Goal: Task Accomplishment & Management: Manage account settings

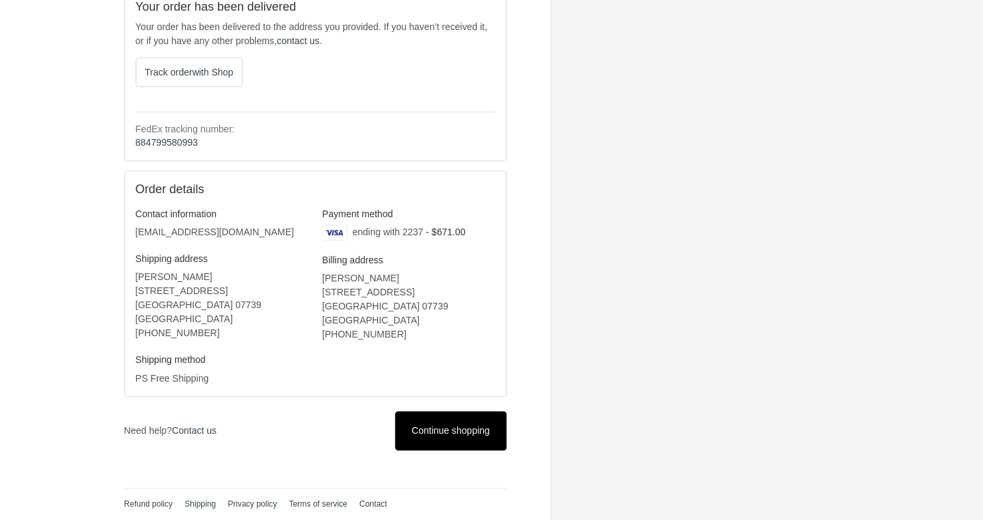
scroll to position [376, 0]
click at [458, 428] on span "Continue shopping" at bounding box center [451, 429] width 78 height 11
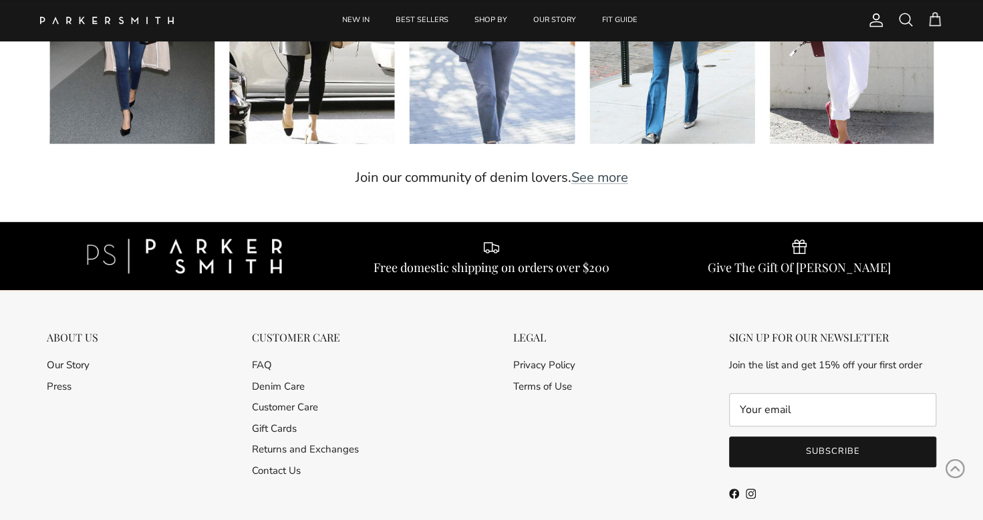
scroll to position [3467, 0]
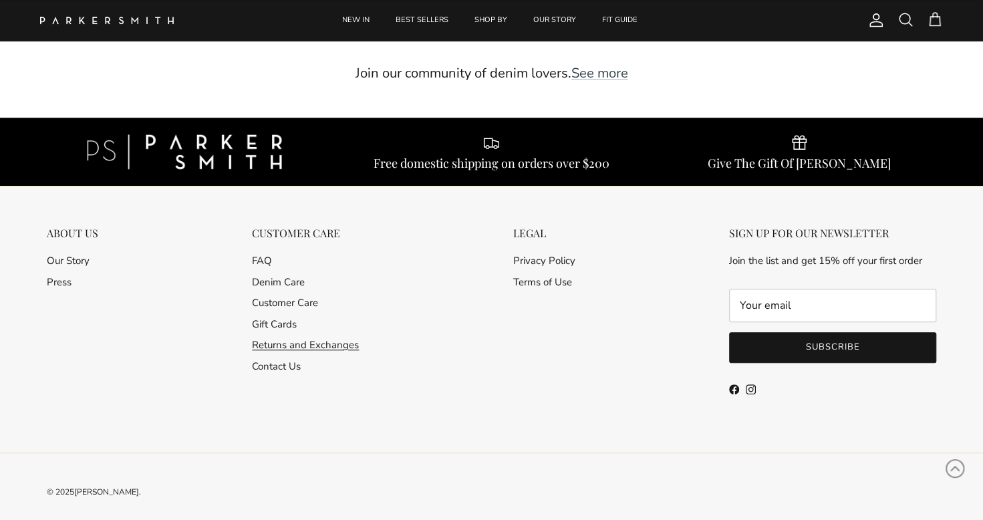
click at [325, 338] on link "Returns and Exchanges" at bounding box center [305, 344] width 107 height 13
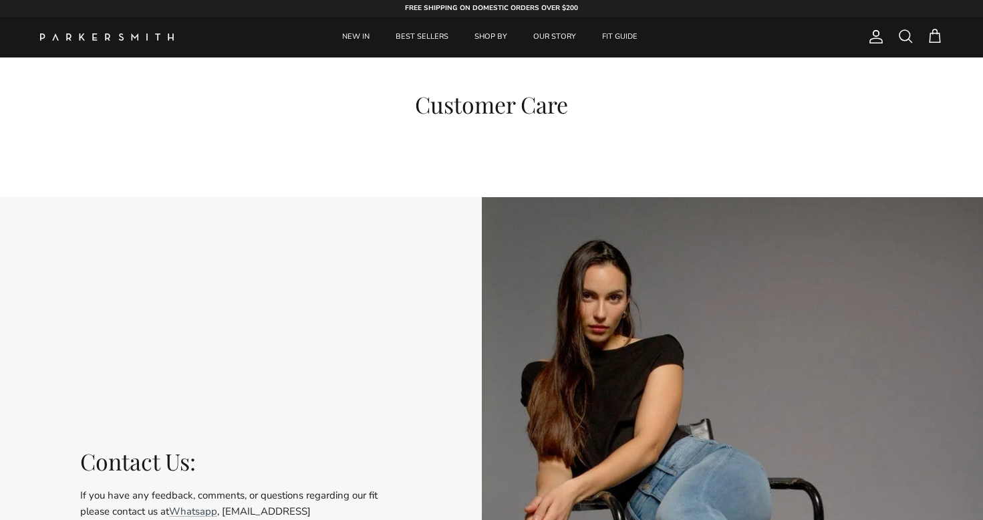
scroll to position [909, 0]
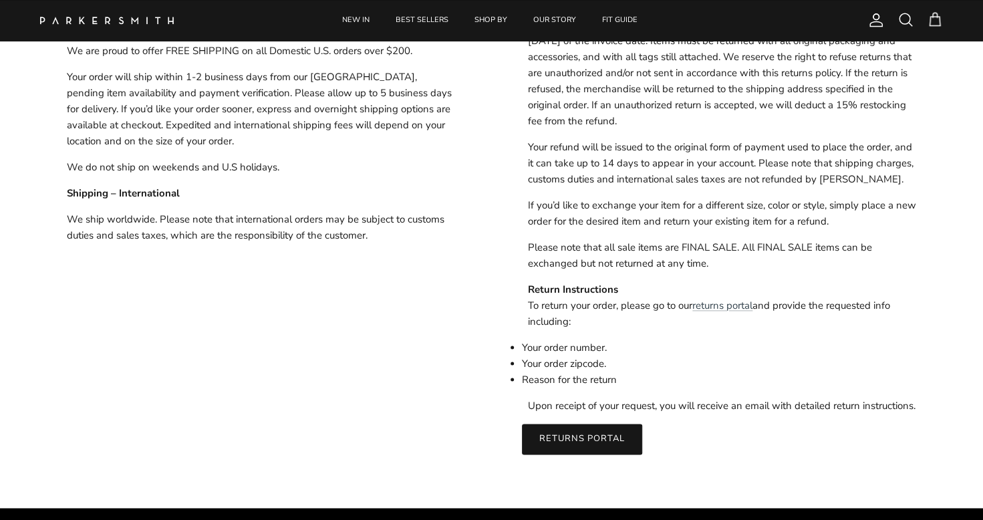
click at [579, 451] on link "Returns Portal" at bounding box center [582, 439] width 121 height 31
